Goal: Navigation & Orientation: Find specific page/section

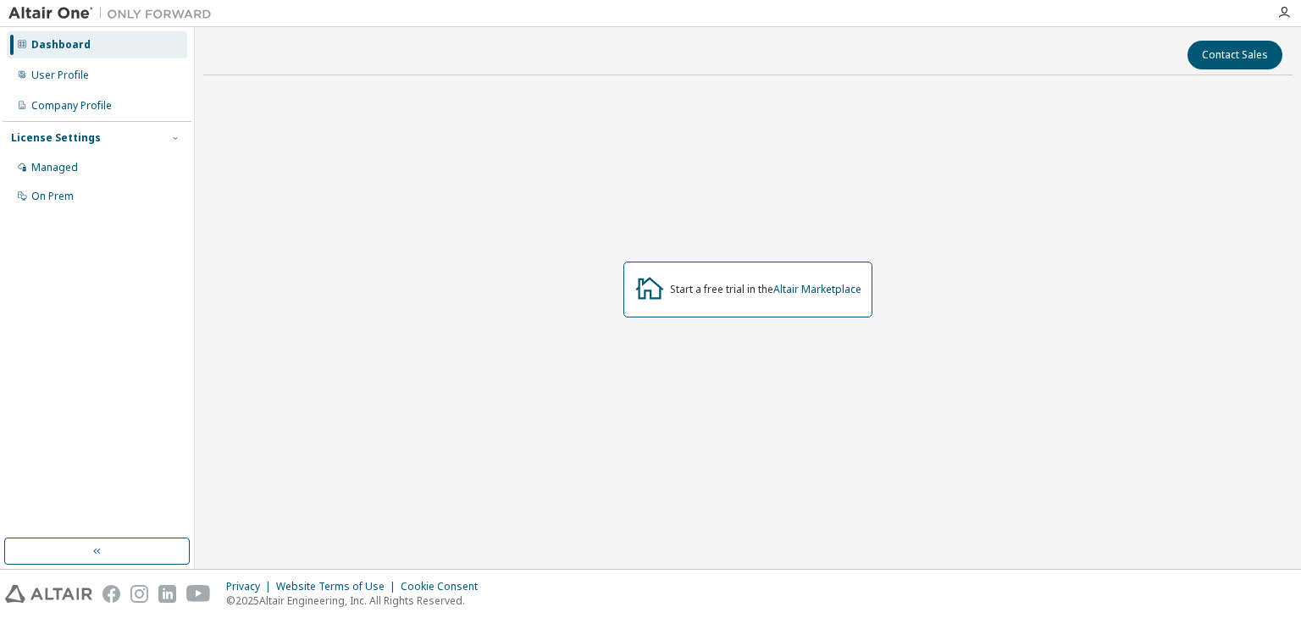
click at [732, 280] on div "Start a free trial in the Altair Marketplace" at bounding box center [748, 290] width 249 height 56
click at [832, 294] on link "Altair Marketplace" at bounding box center [818, 289] width 88 height 14
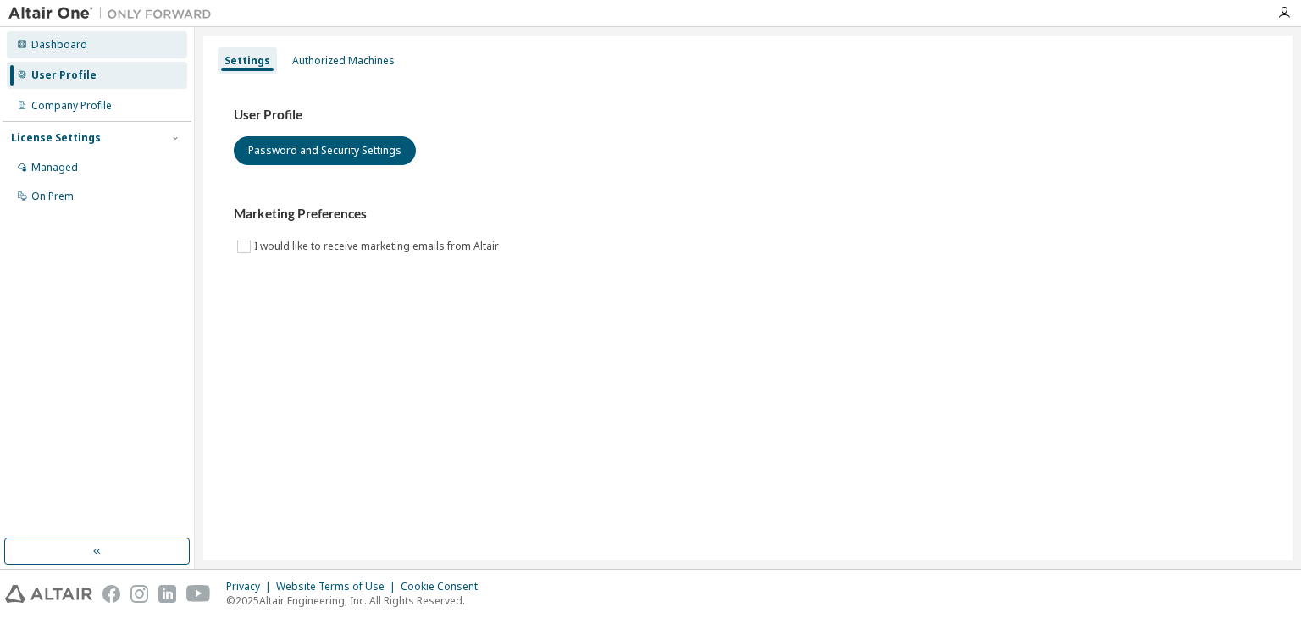
click at [119, 43] on div "Dashboard" at bounding box center [97, 44] width 180 height 27
